Goal: Task Accomplishment & Management: Manage account settings

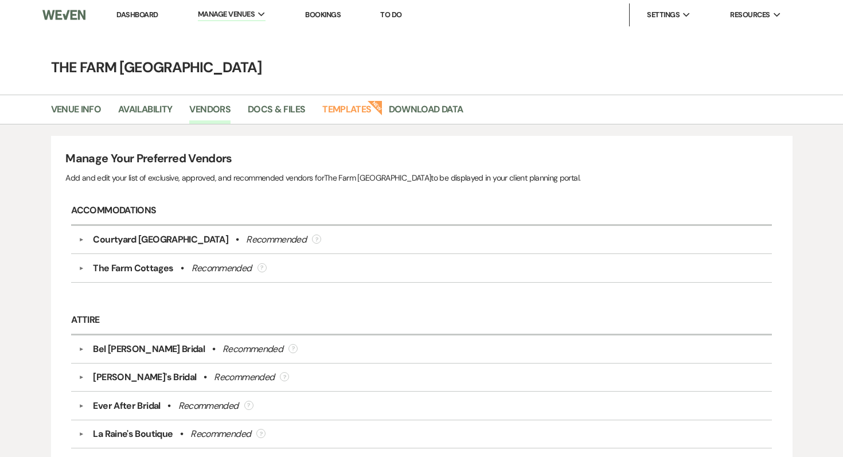
click at [80, 11] on img at bounding box center [63, 15] width 43 height 24
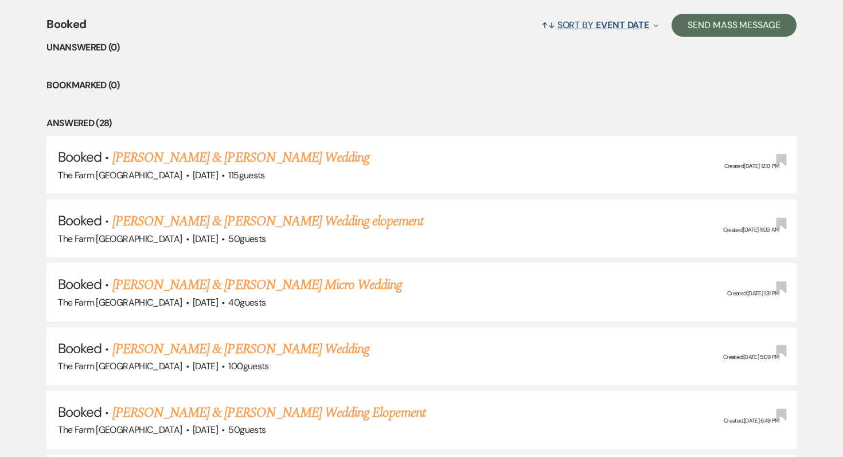
scroll to position [457, 0]
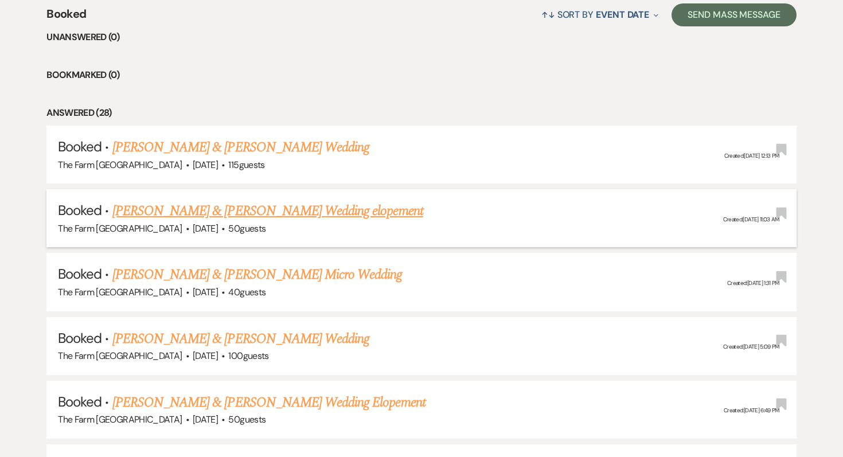
click at [359, 206] on link "[PERSON_NAME] & [PERSON_NAME] Wedding elopement" at bounding box center [267, 211] width 311 height 21
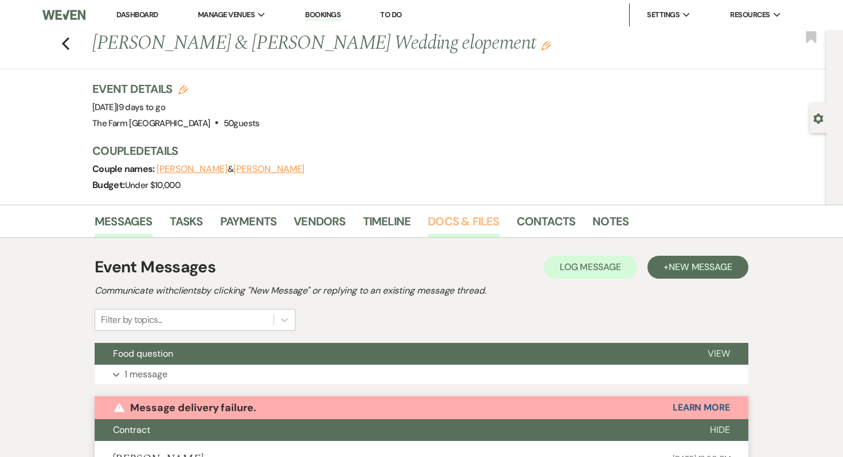
click at [470, 228] on link "Docs & Files" at bounding box center [463, 224] width 71 height 25
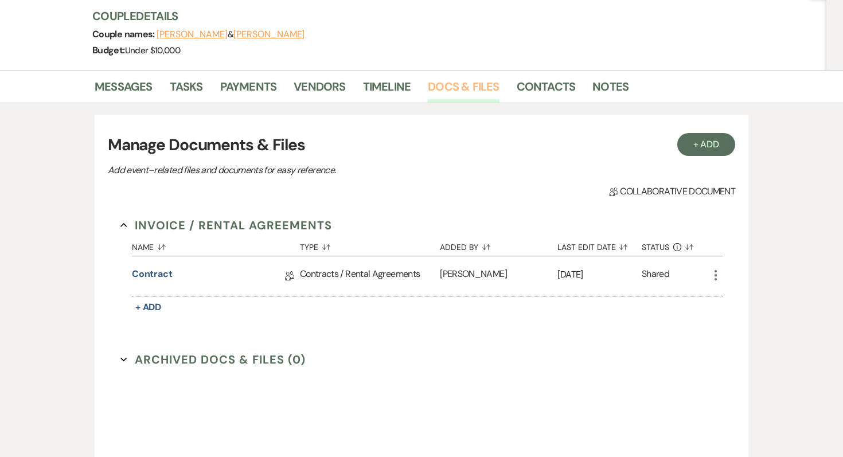
scroll to position [192, 0]
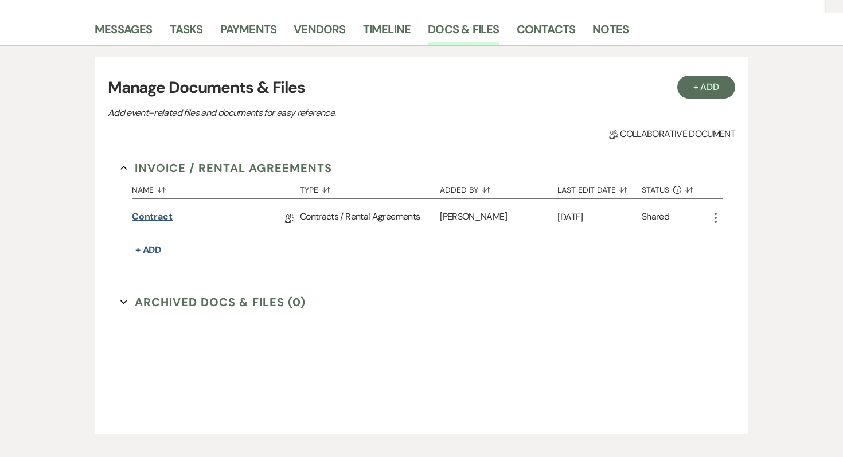
click at [148, 221] on link "Contract" at bounding box center [152, 219] width 41 height 18
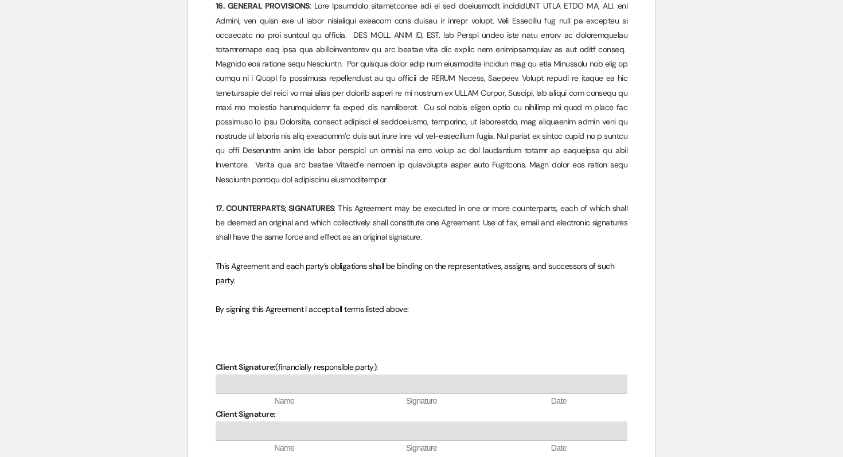
scroll to position [3834, 0]
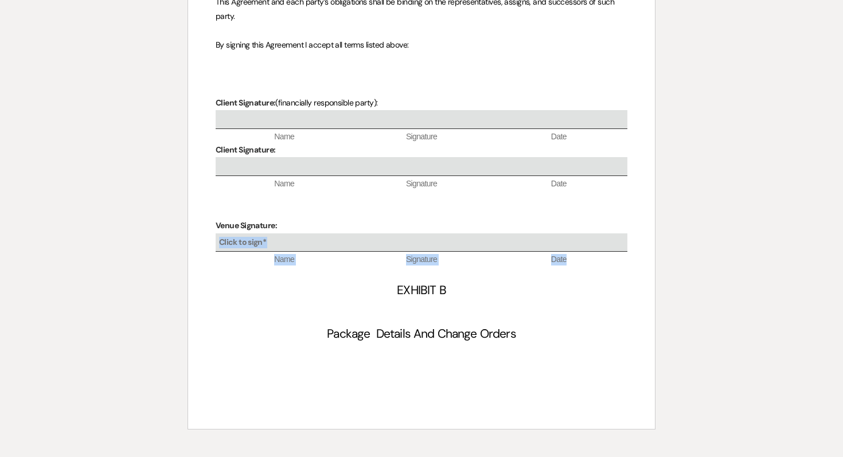
click at [314, 233] on div "Click to sign*" at bounding box center [422, 242] width 412 height 19
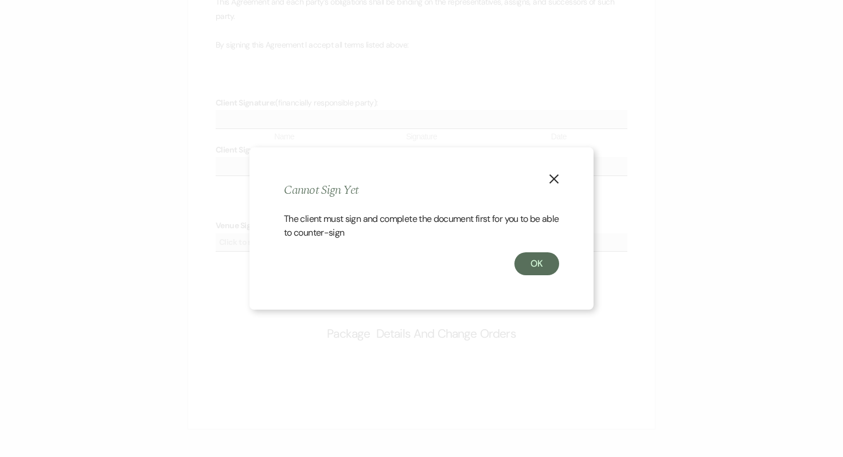
click at [314, 165] on div "X Cannot Sign Yet The client must sign and complete the document first for you …" at bounding box center [421, 228] width 344 height 162
click at [546, 258] on button "OK" at bounding box center [536, 263] width 45 height 23
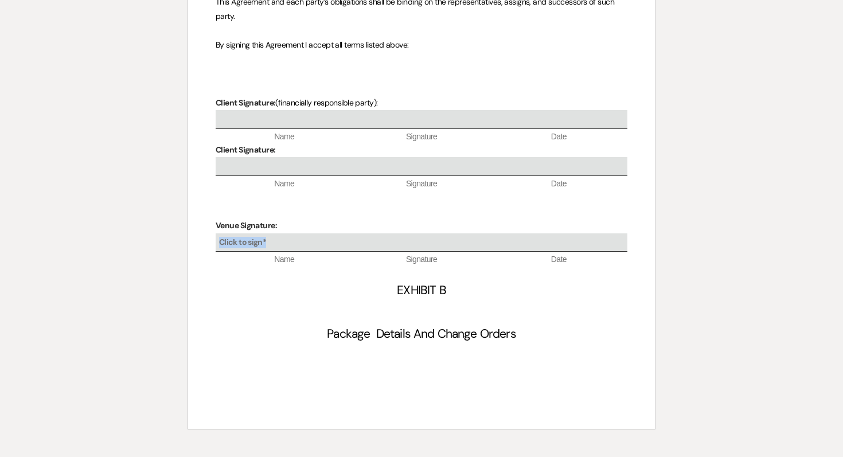
click at [445, 233] on div "Click to sign*" at bounding box center [422, 242] width 412 height 19
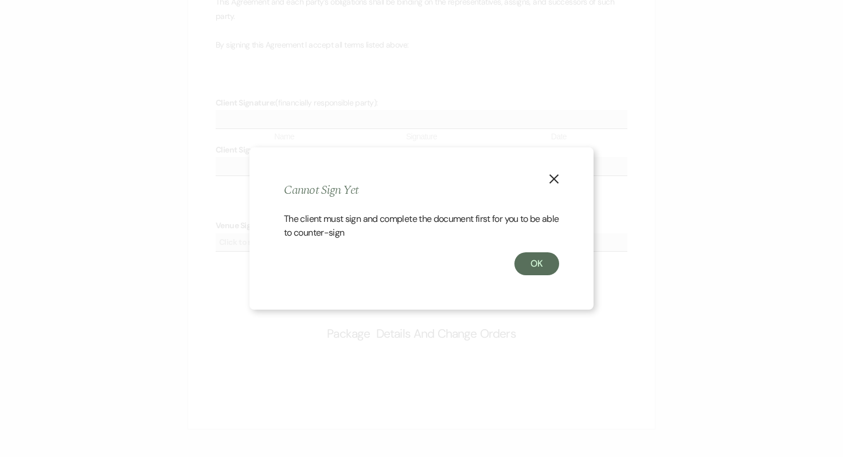
click at [537, 251] on div "The client must sign and complete the document first for you to be able to coun…" at bounding box center [421, 232] width 275 height 40
click at [538, 258] on button "OK" at bounding box center [536, 263] width 45 height 23
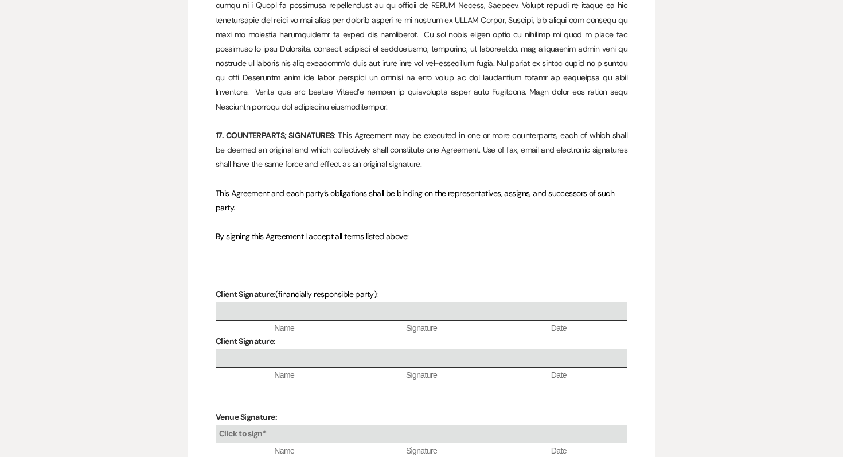
scroll to position [3604, 0]
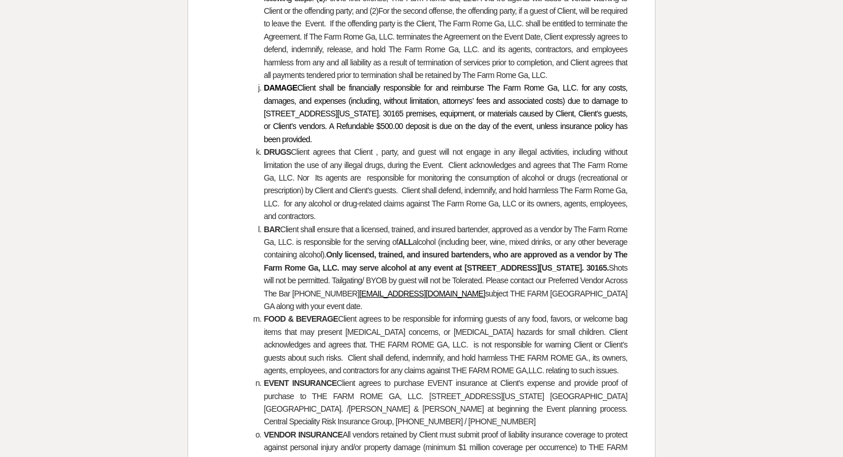
scroll to position [192, 0]
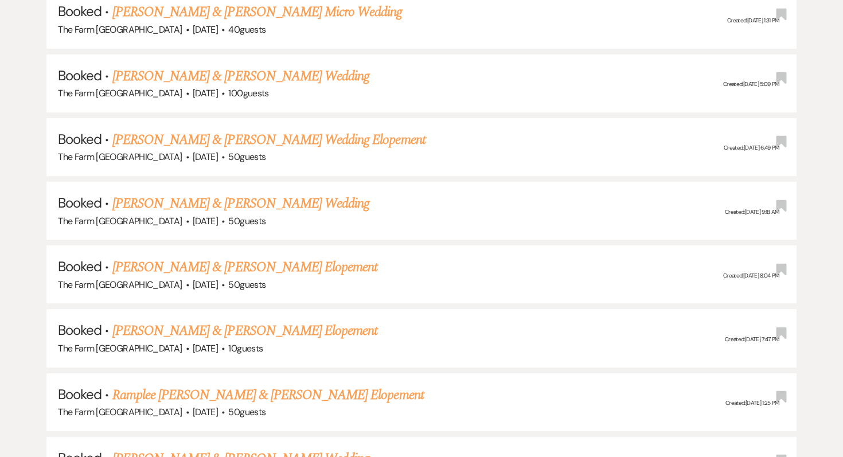
scroll to position [724, 0]
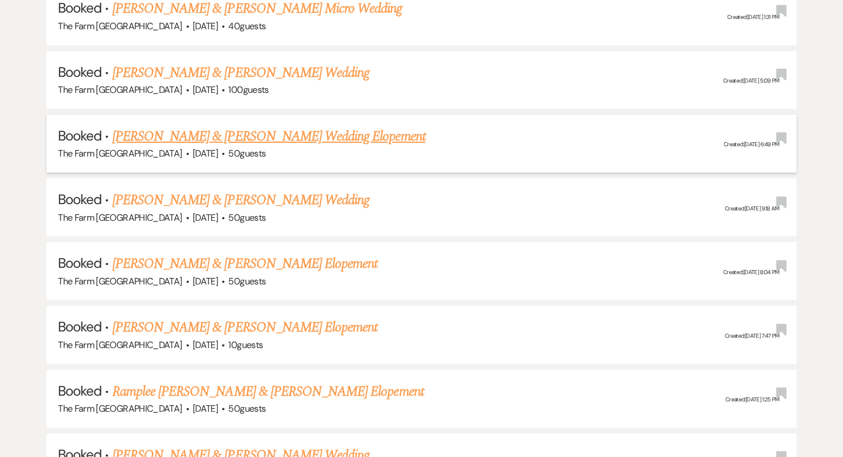
click at [343, 134] on link "[PERSON_NAME] & [PERSON_NAME] Wedding Elopement" at bounding box center [268, 136] width 313 height 21
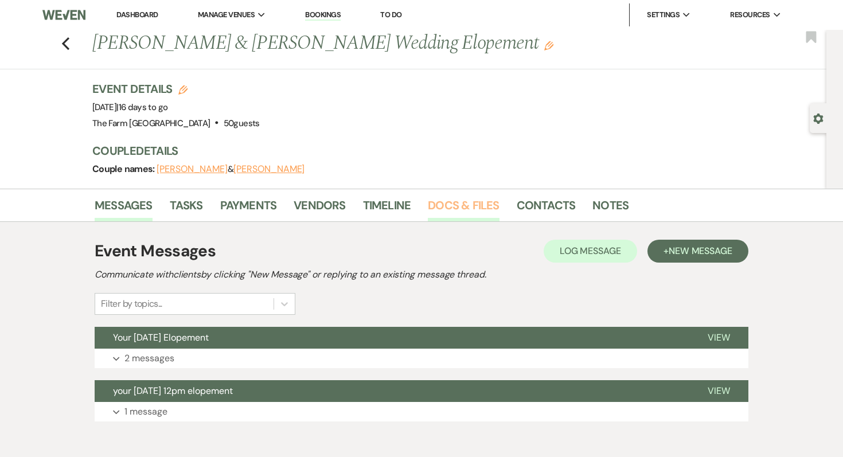
click at [487, 209] on link "Docs & Files" at bounding box center [463, 208] width 71 height 25
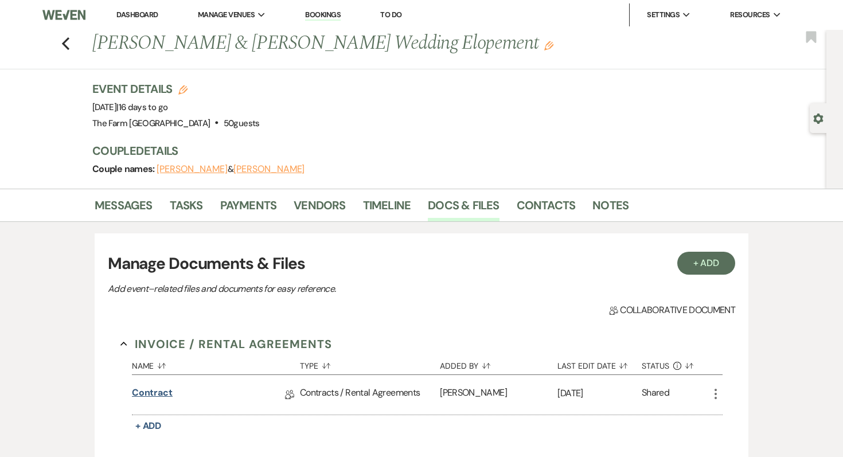
click at [154, 399] on link "Contract" at bounding box center [152, 395] width 41 height 18
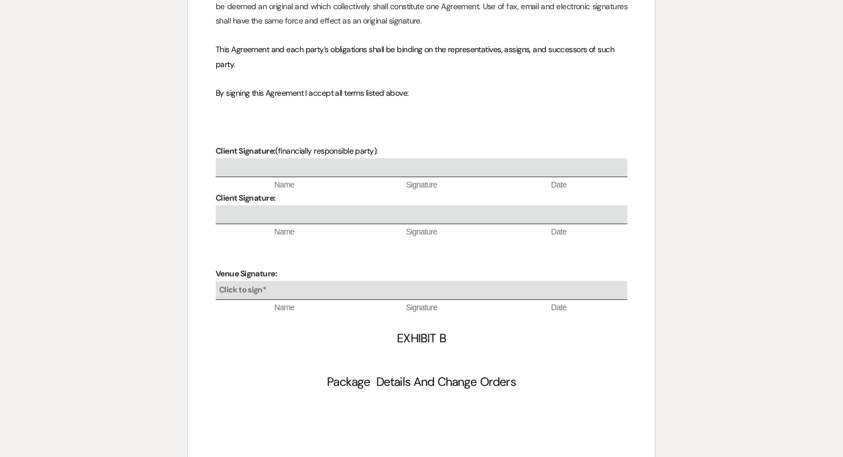
scroll to position [3805, 0]
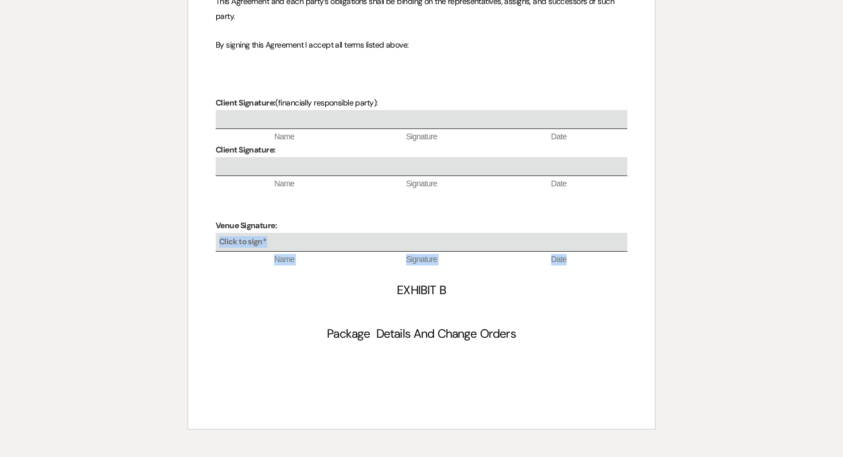
click at [296, 233] on div "Click to sign*" at bounding box center [422, 242] width 412 height 19
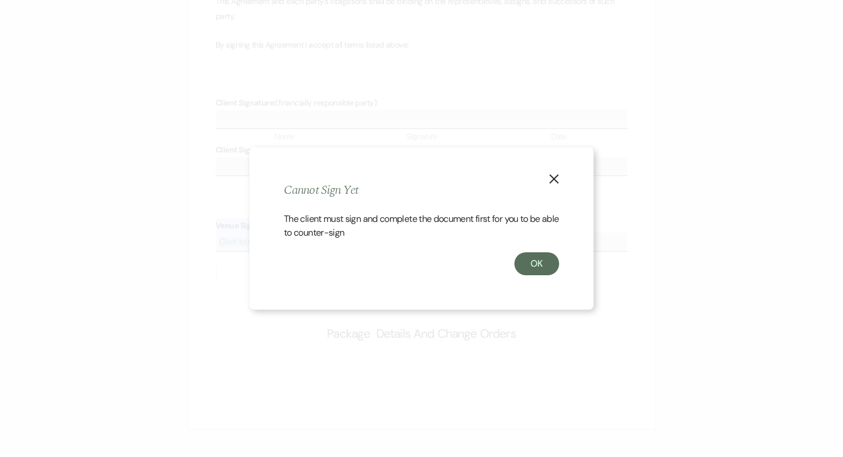
click at [556, 176] on use "button" at bounding box center [553, 178] width 9 height 9
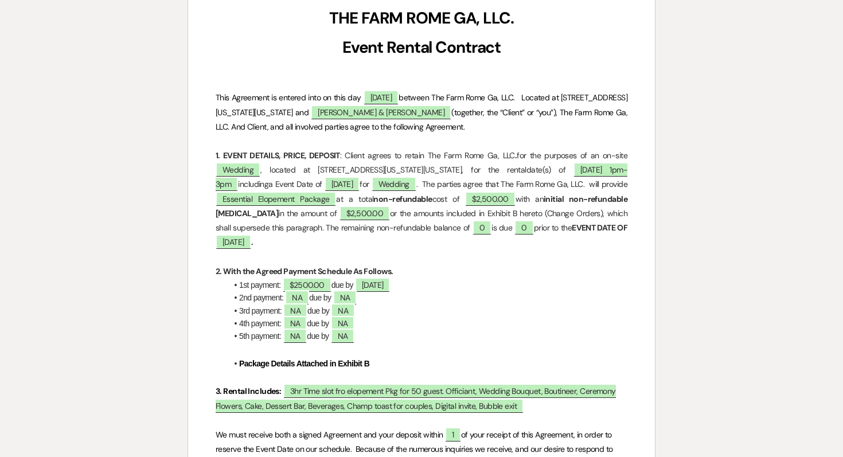
scroll to position [0, 0]
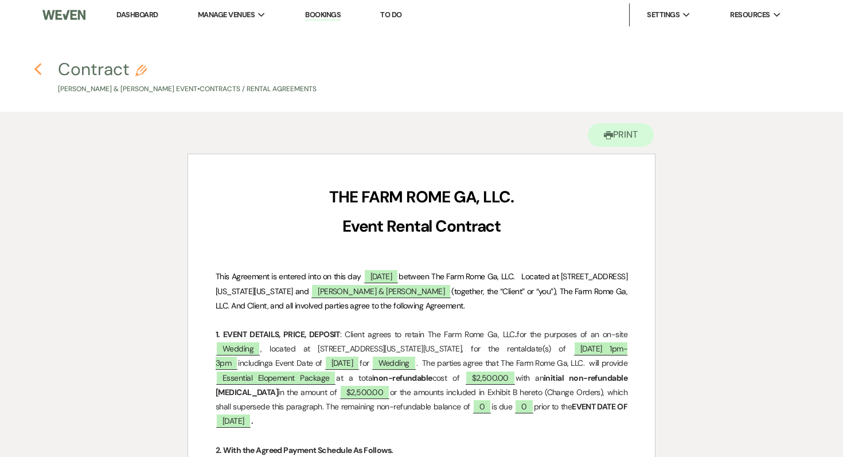
click at [36, 69] on use "button" at bounding box center [37, 69] width 7 height 13
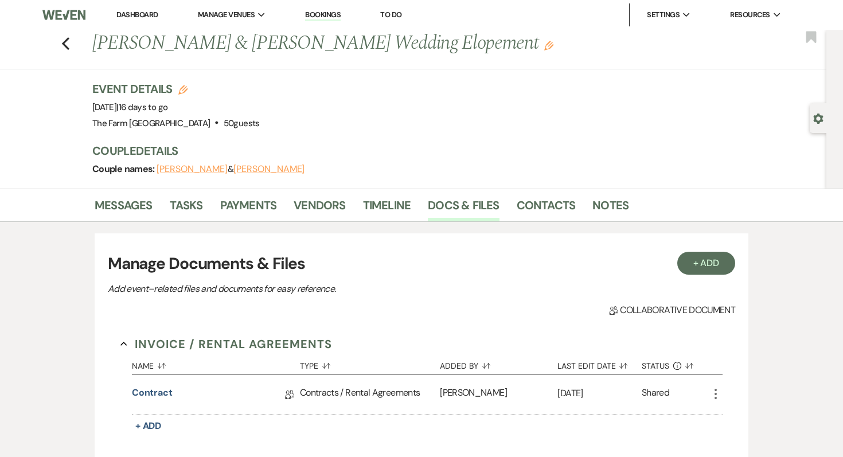
click at [540, 40] on h1 "[PERSON_NAME] & [PERSON_NAME] Wedding Elopement Edit" at bounding box center [349, 44] width 514 height 28
